Goal: Navigation & Orientation: Find specific page/section

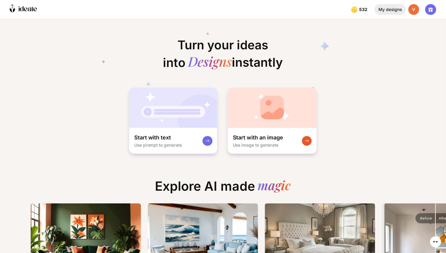
click at [392, 9] on div "My designs" at bounding box center [389, 9] width 31 height 11
